Goal: Use online tool/utility: Utilize a website feature to perform a specific function

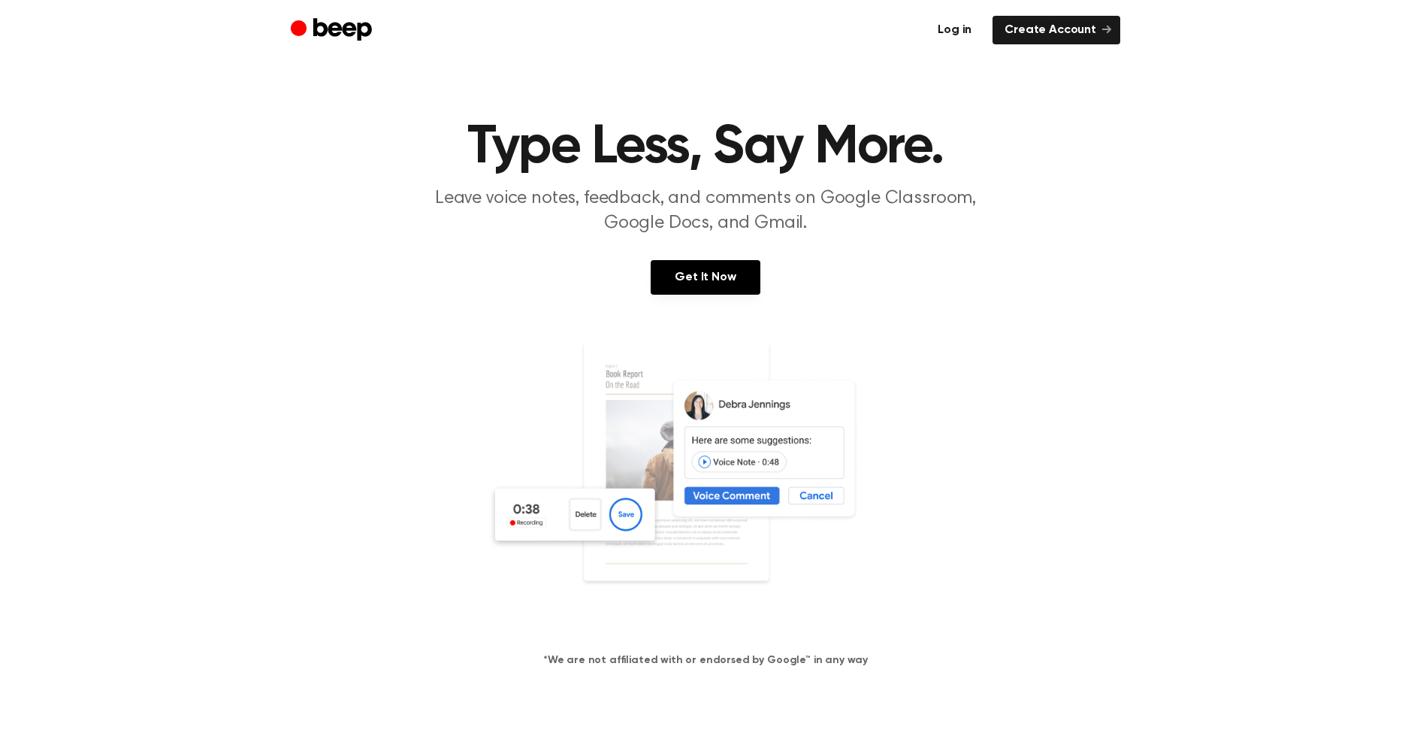
click at [960, 32] on link "Log in" at bounding box center [955, 30] width 58 height 29
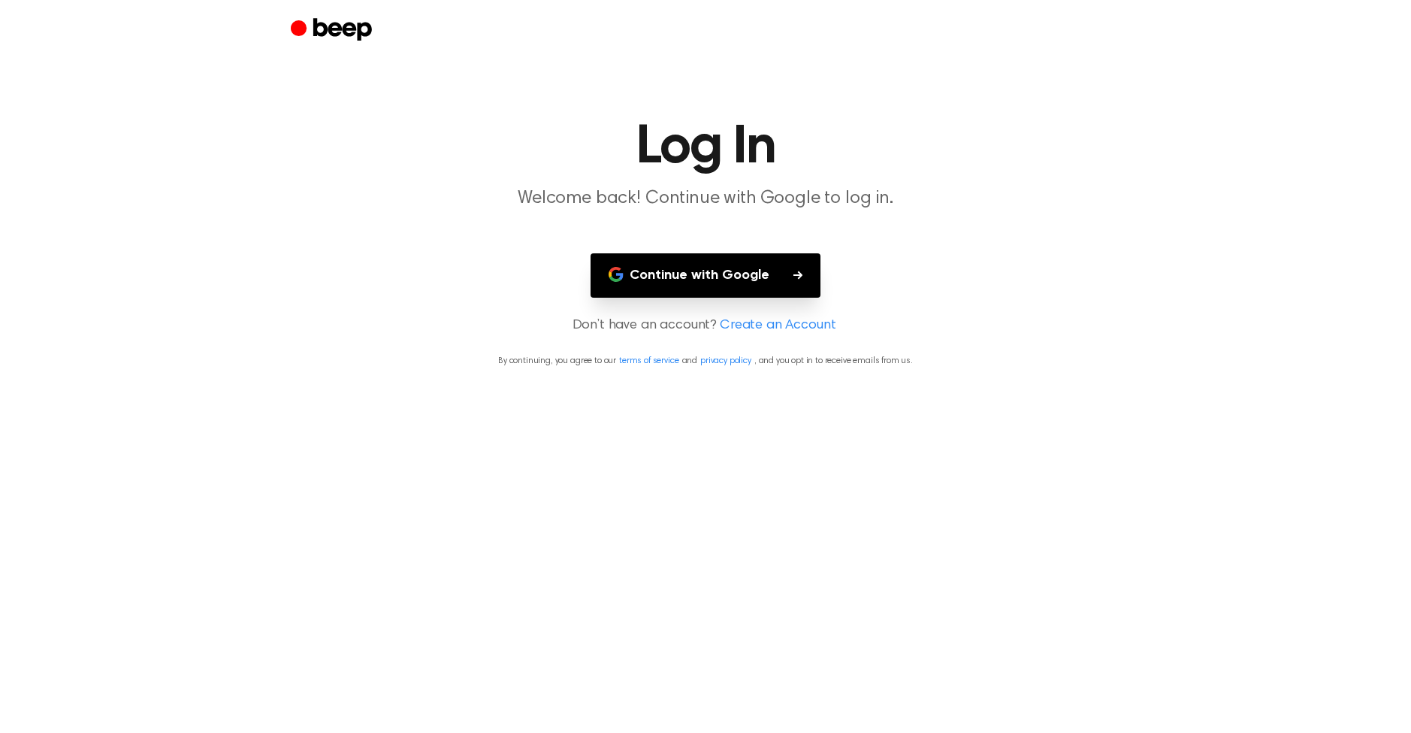
click at [722, 286] on button "Continue with Google" at bounding box center [706, 275] width 230 height 44
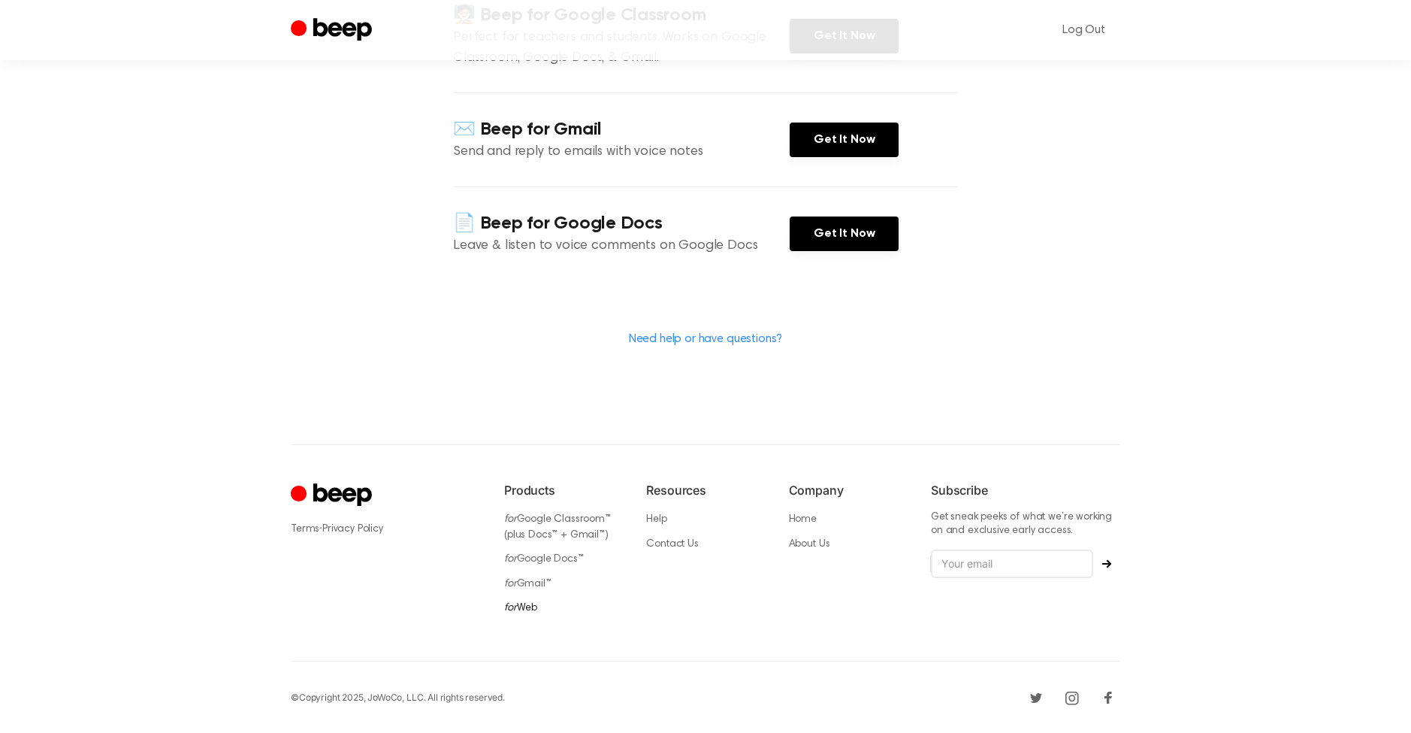
scroll to position [255, 0]
click at [517, 606] on link "for Web" at bounding box center [520, 609] width 33 height 11
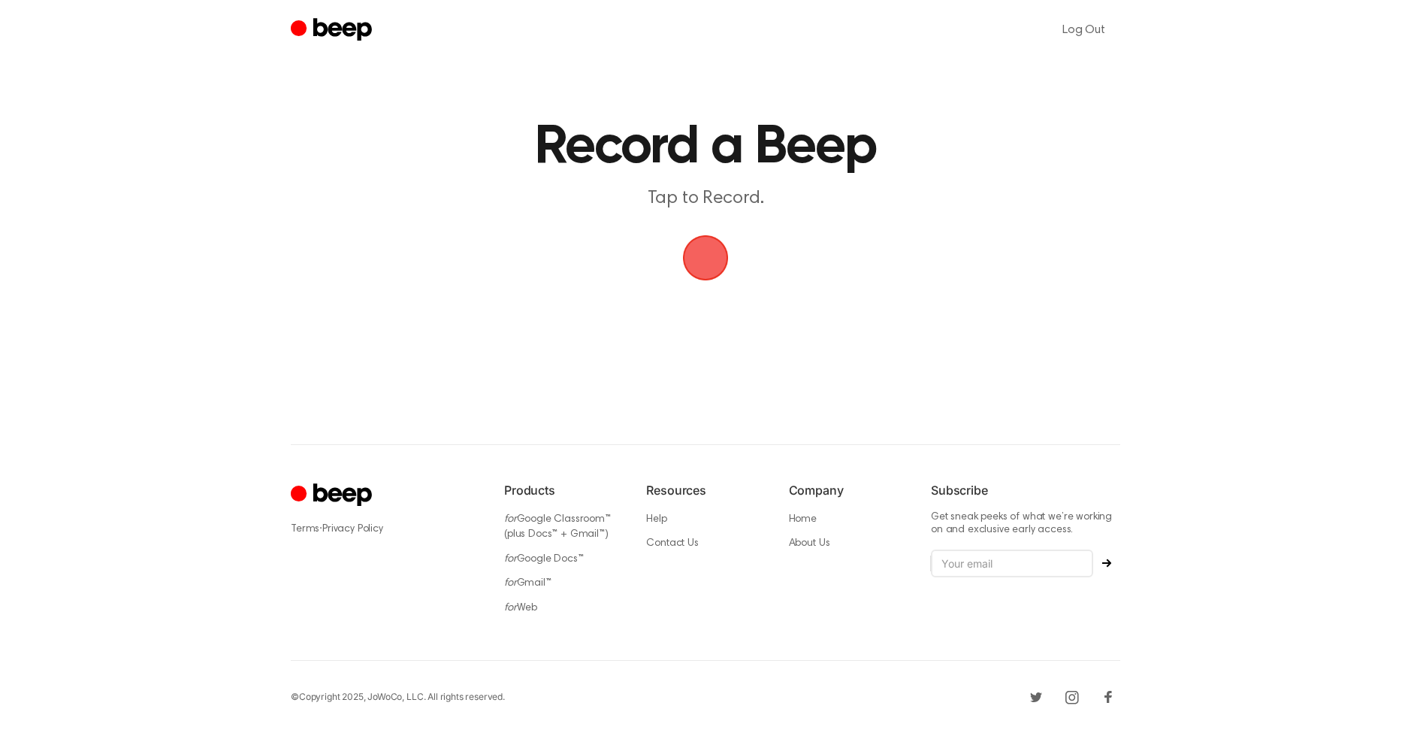
click at [709, 257] on span "button" at bounding box center [706, 258] width 42 height 42
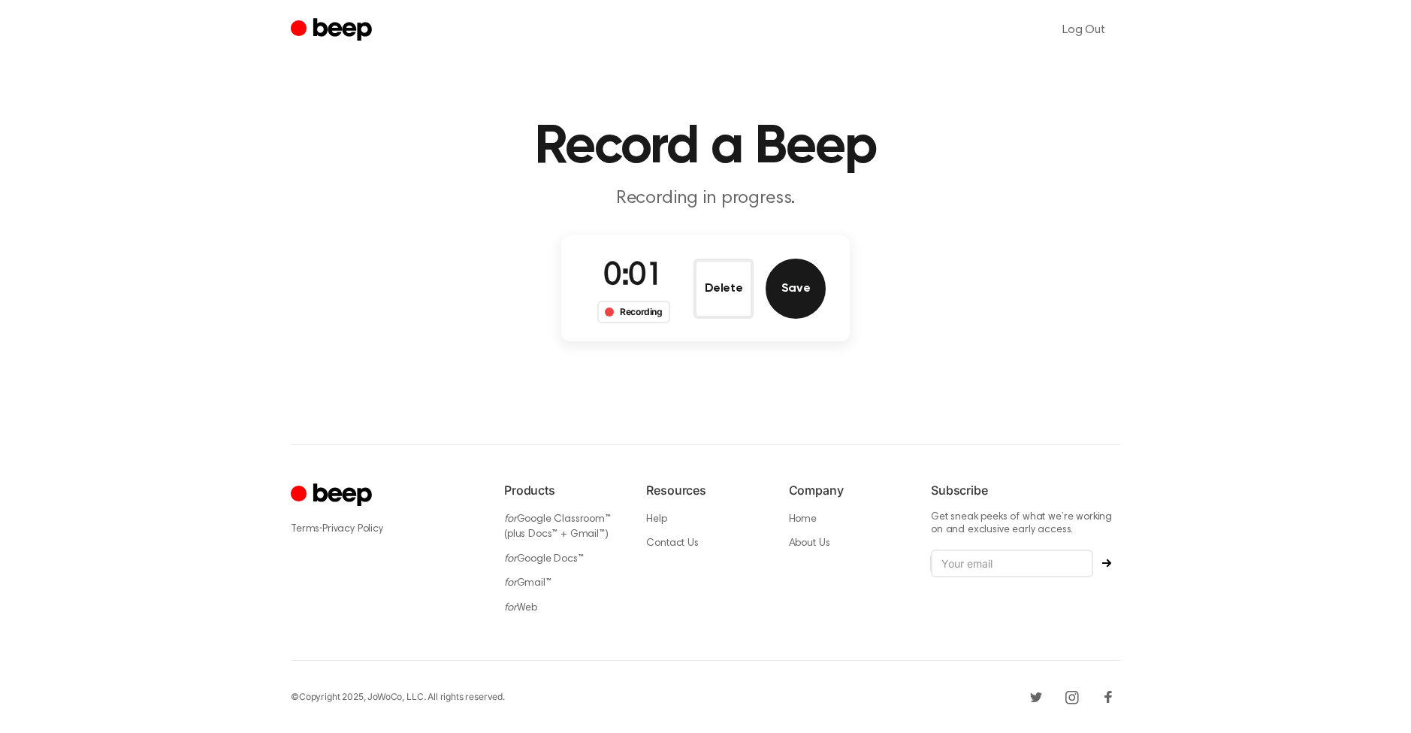
click at [811, 307] on button "Save" at bounding box center [796, 288] width 60 height 60
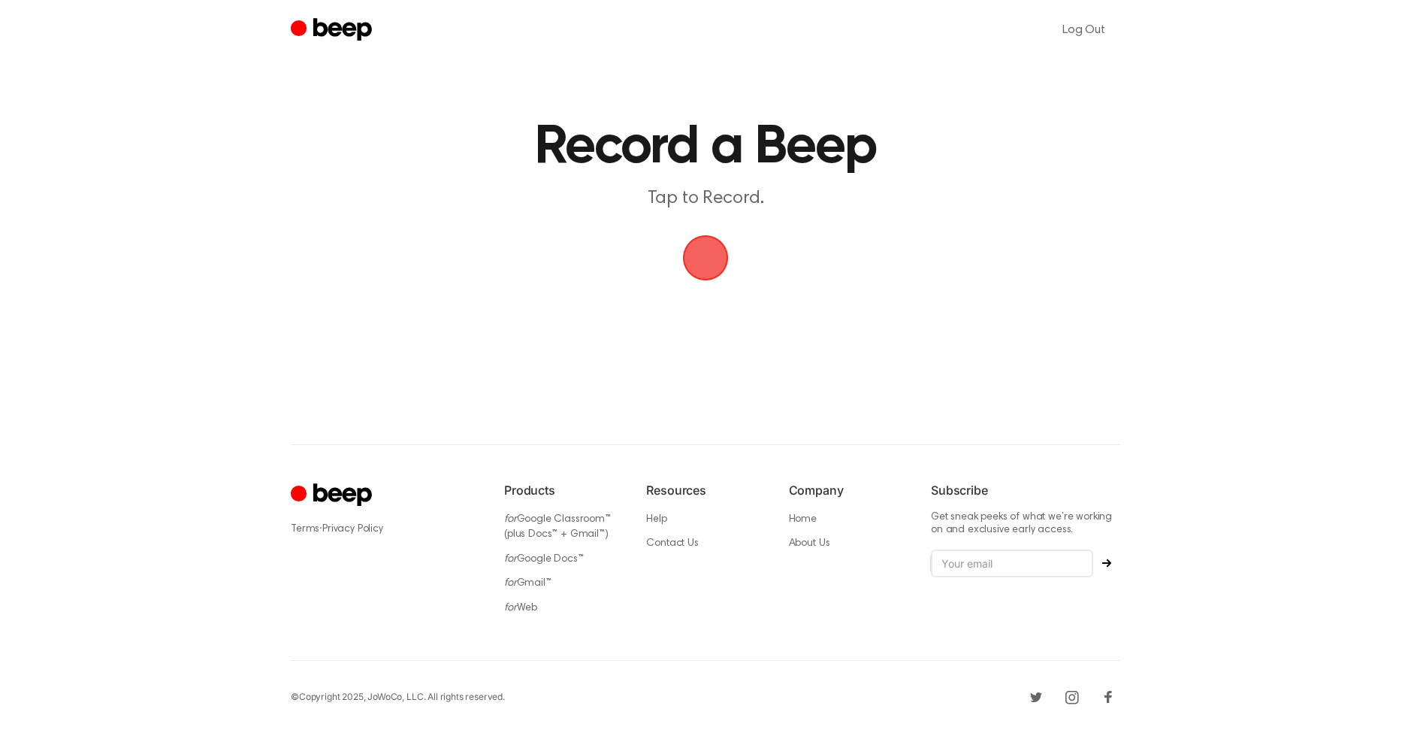
click at [706, 261] on span "button" at bounding box center [706, 258] width 42 height 42
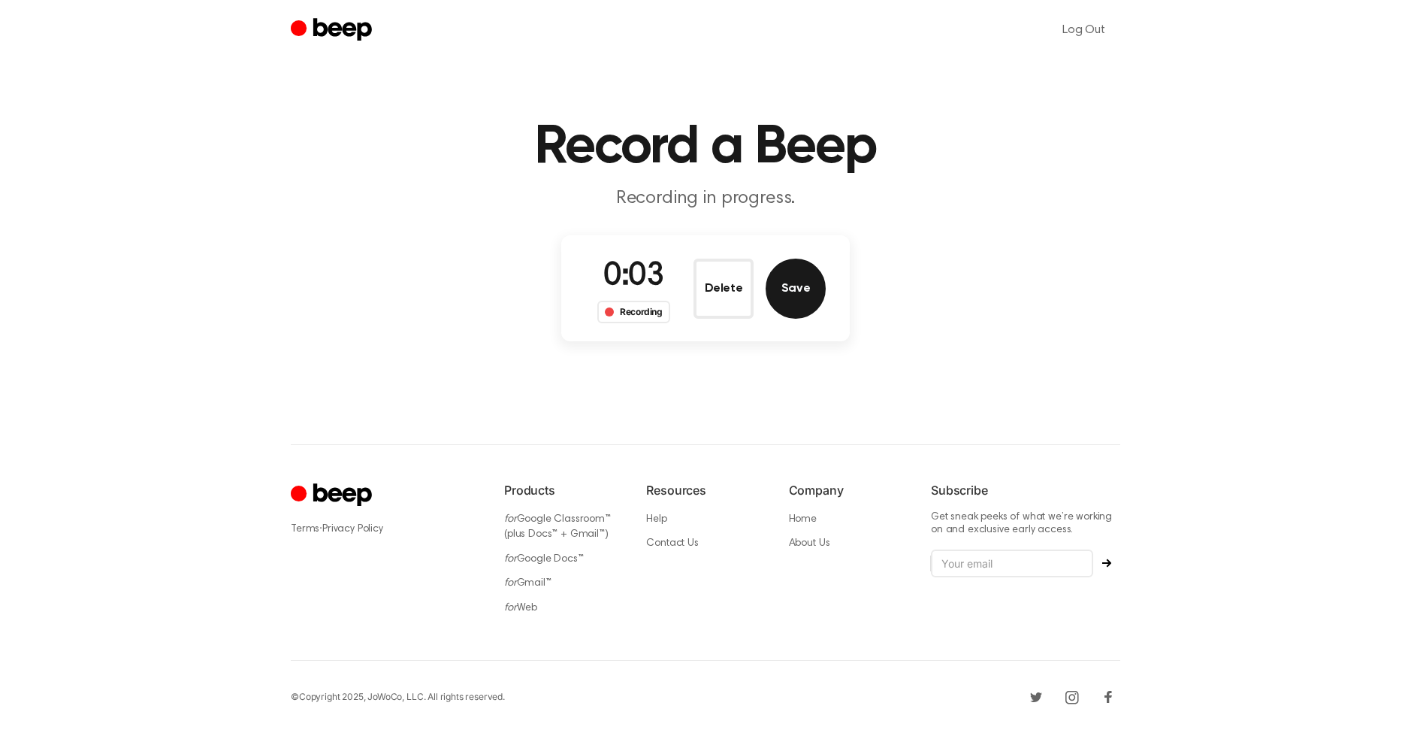
click at [799, 293] on button "Save" at bounding box center [796, 288] width 60 height 60
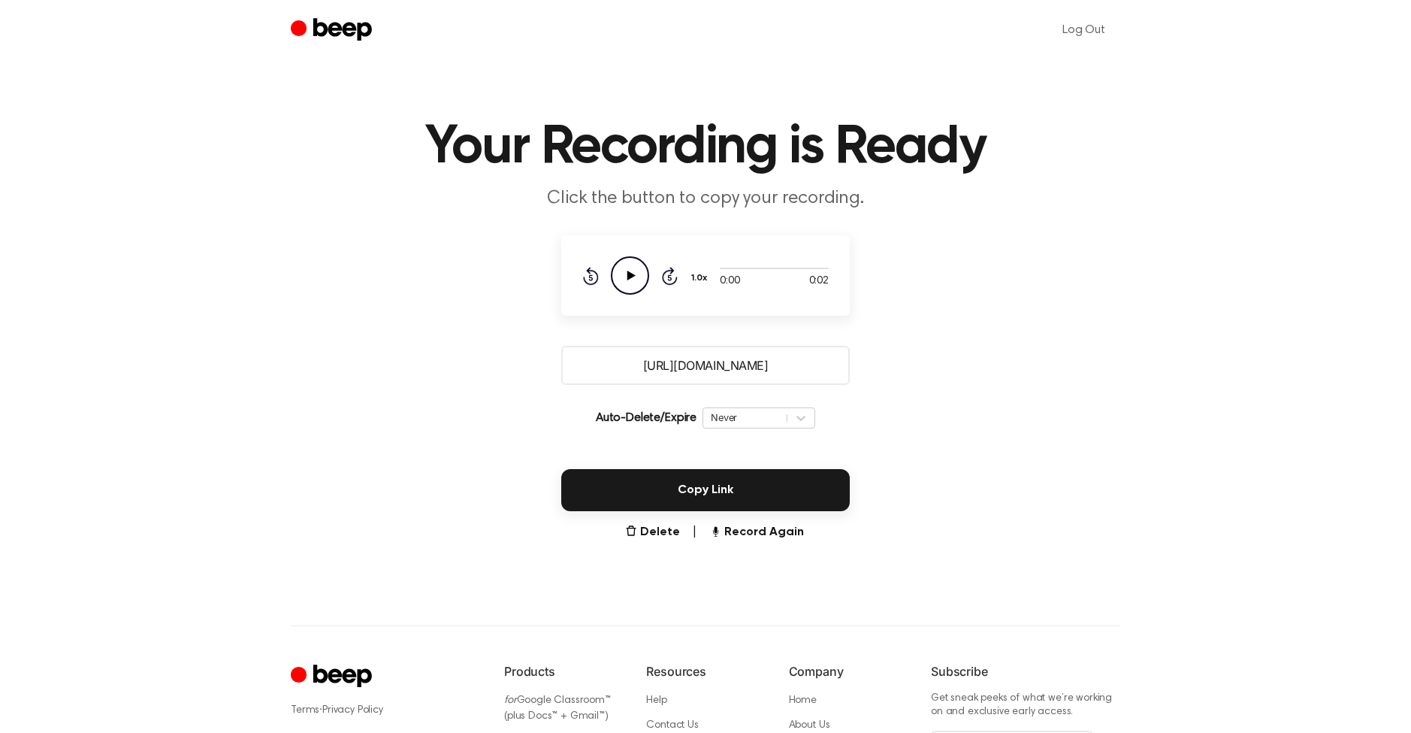
click at [627, 286] on icon "Play Audio" at bounding box center [630, 275] width 38 height 38
